Goal: Information Seeking & Learning: Learn about a topic

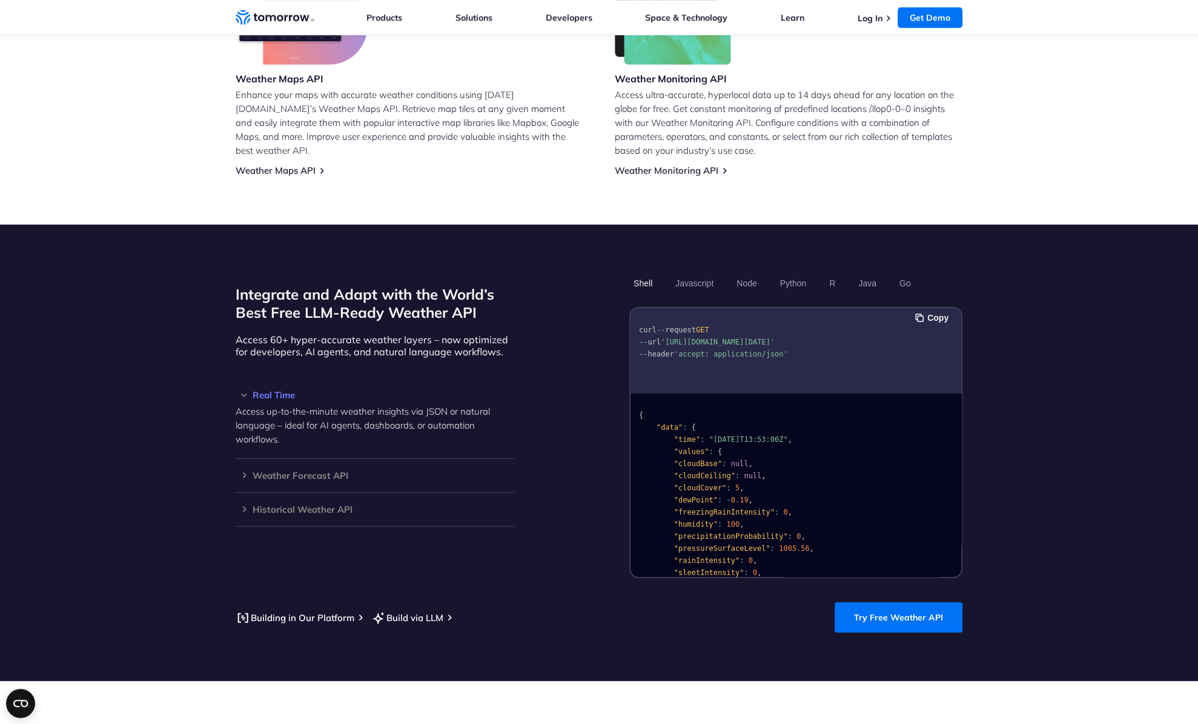
scroll to position [821, 0]
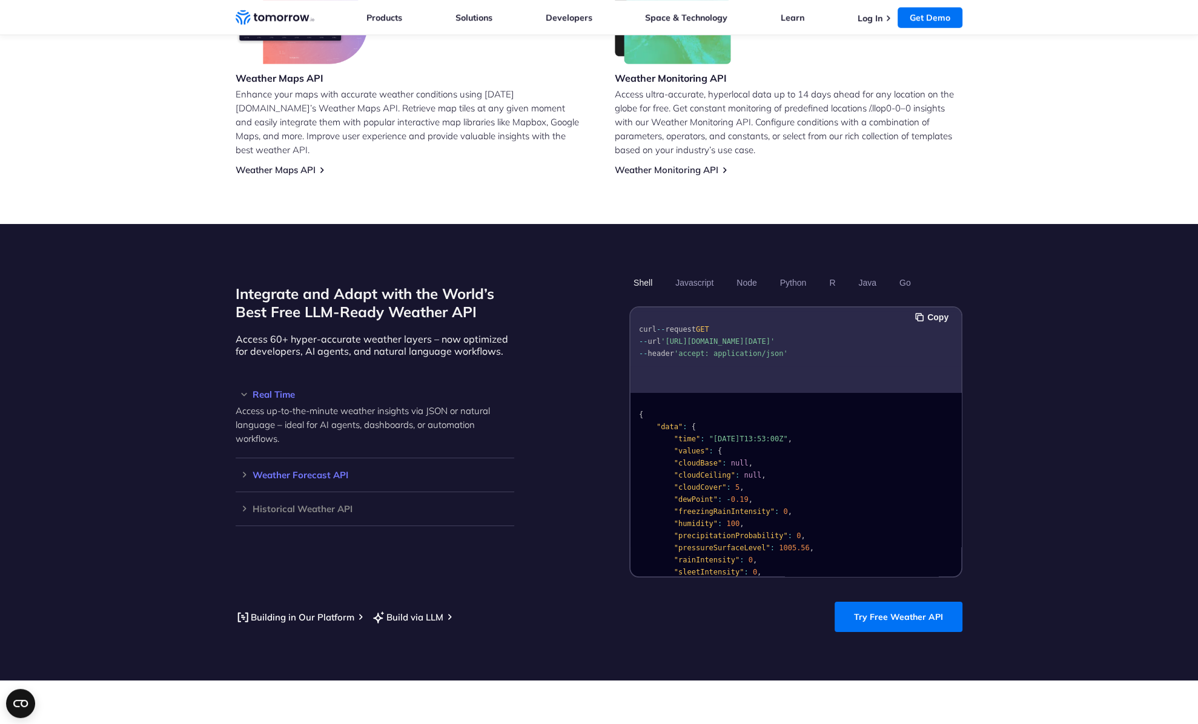
click at [240, 471] on h3 "Weather Forecast API" at bounding box center [375, 475] width 279 height 9
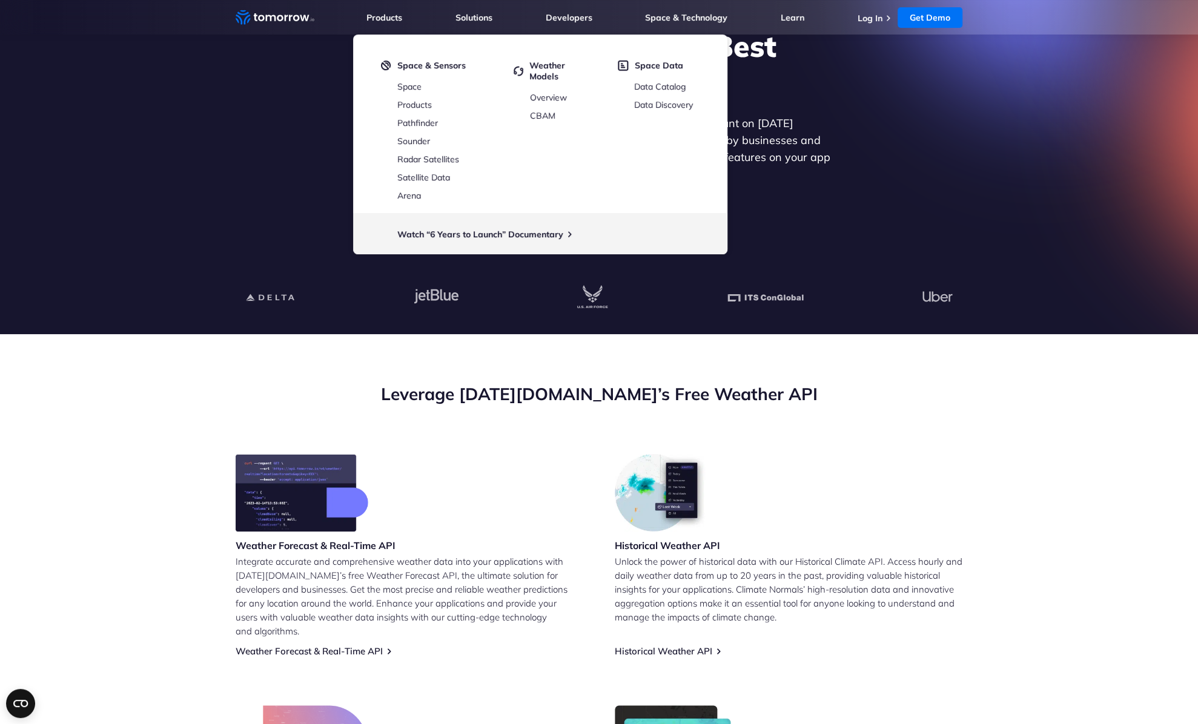
scroll to position [0, 0]
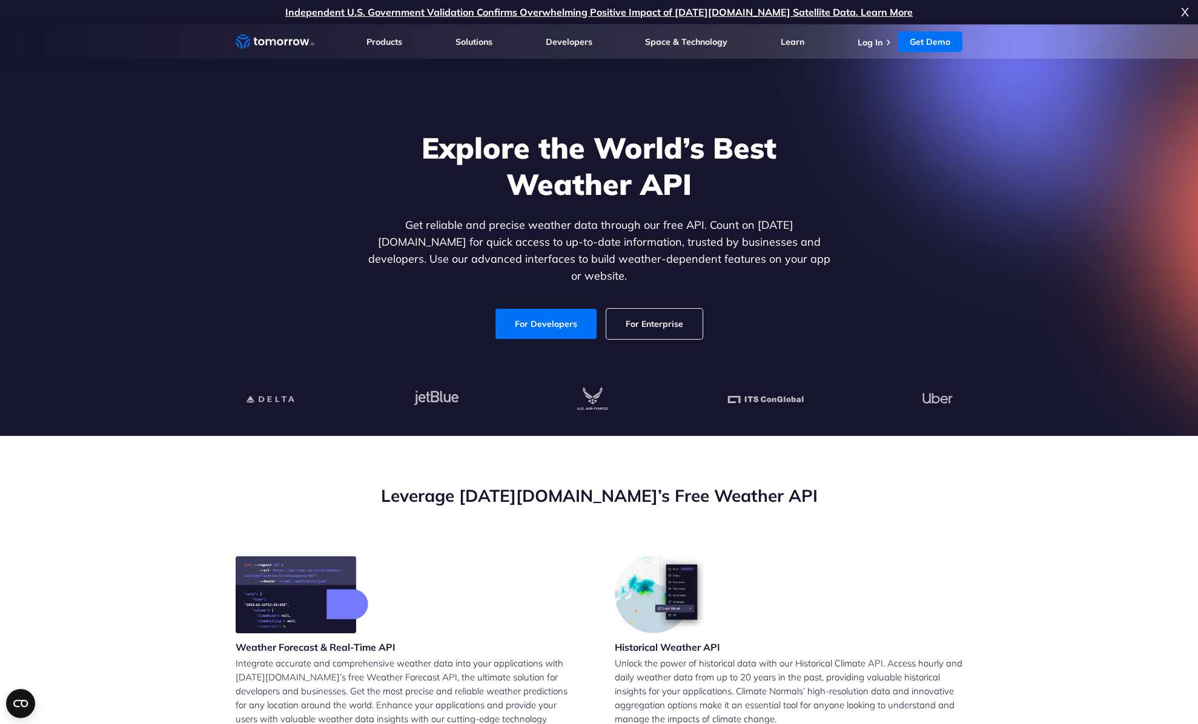
click at [187, 303] on section "Explore the World’s Best Weather API Get reliable and precise weather data thro…" at bounding box center [599, 230] width 1198 height 412
click at [524, 309] on link "For Developers" at bounding box center [545, 324] width 101 height 30
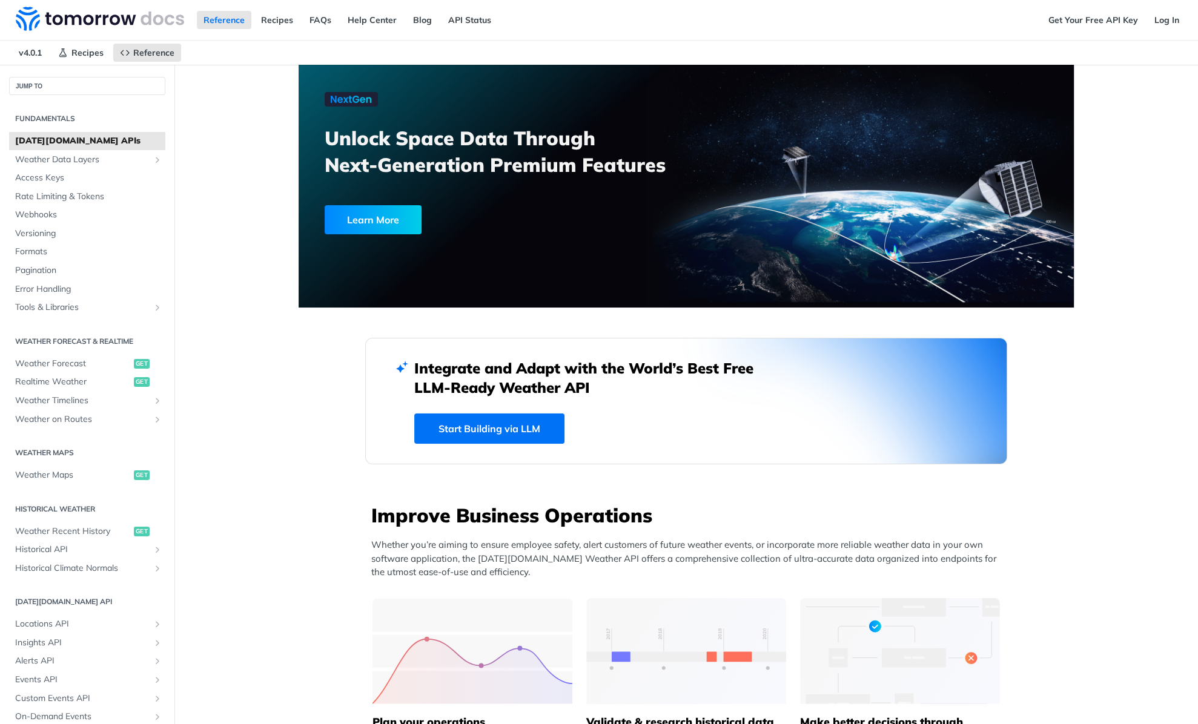
scroll to position [7706, 0]
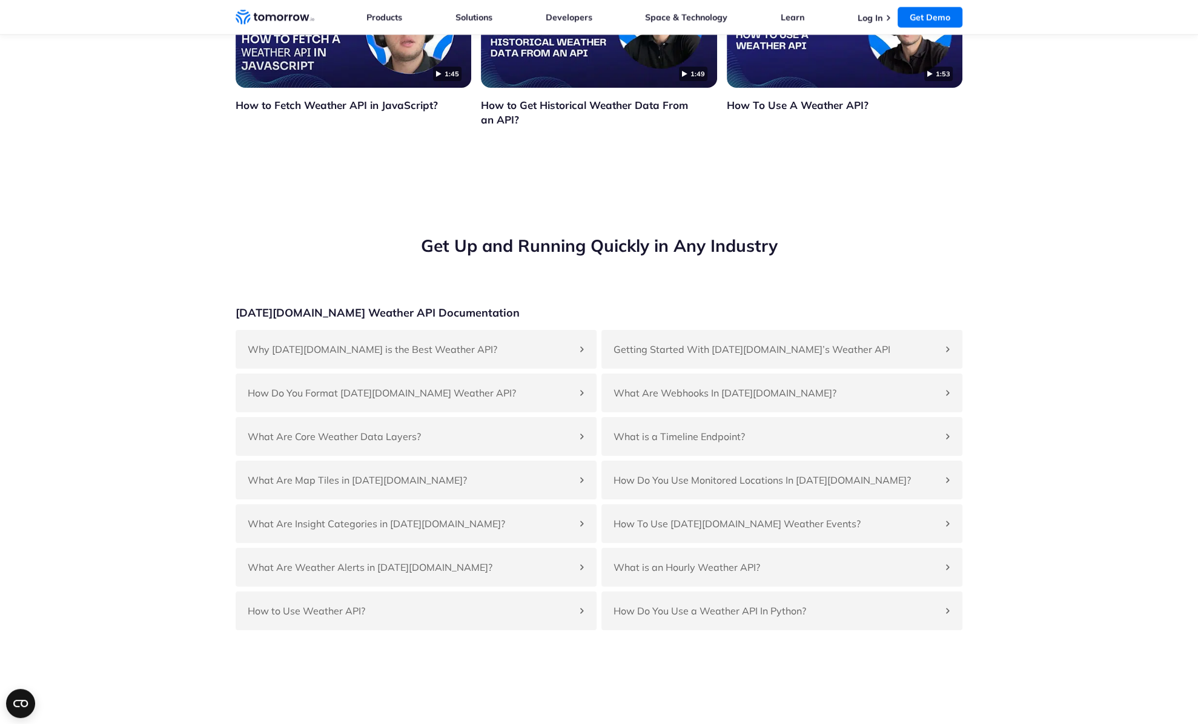
scroll to position [2795, 0]
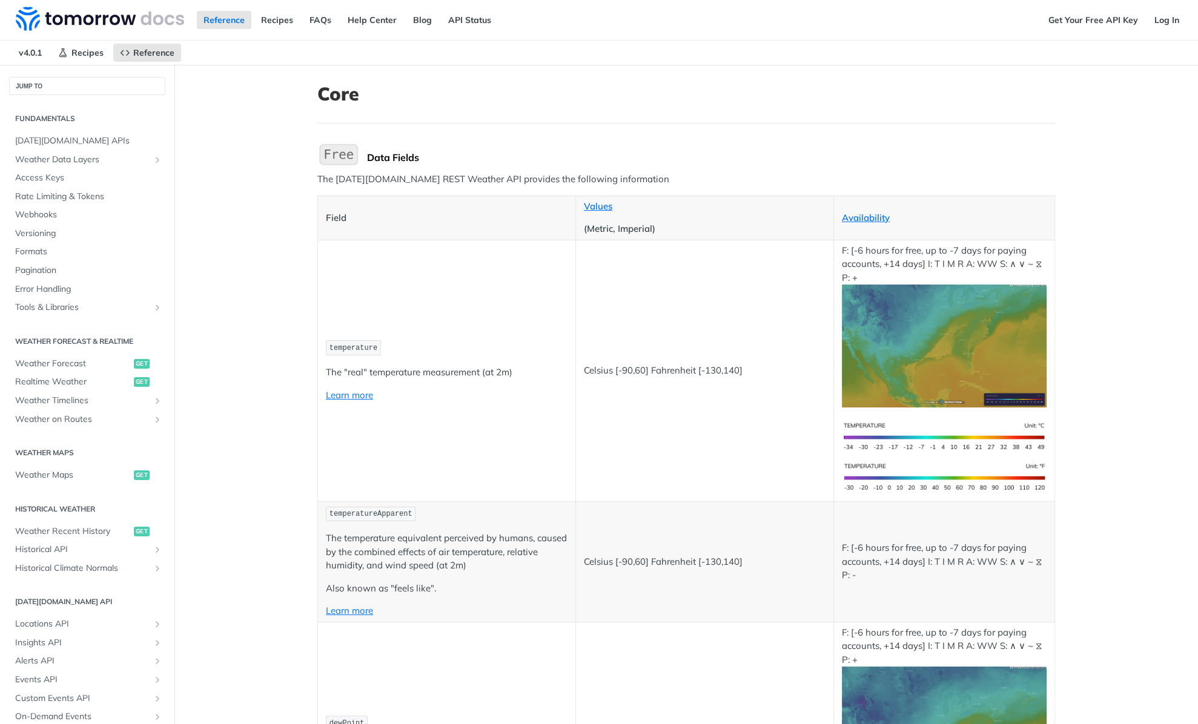
scroll to position [11879, 0]
